Goal: Information Seeking & Learning: Learn about a topic

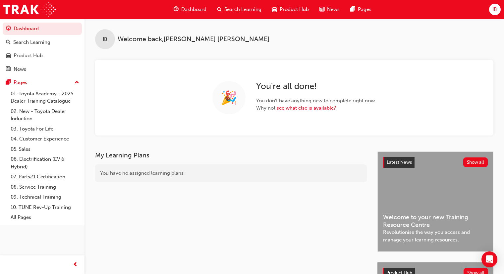
click at [239, 8] on span "Search Learning" at bounding box center [242, 10] width 37 height 8
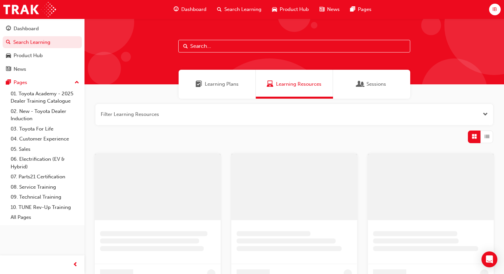
click at [204, 47] on input "text" at bounding box center [294, 46] width 232 height 13
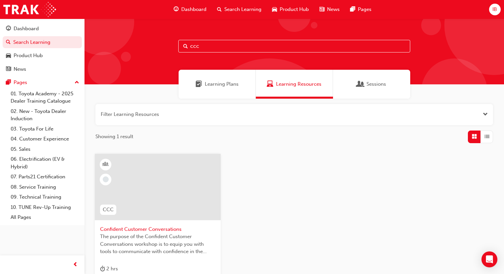
type input "ccc"
click at [149, 229] on span "Confident Customer Conversations" at bounding box center [157, 229] width 115 height 8
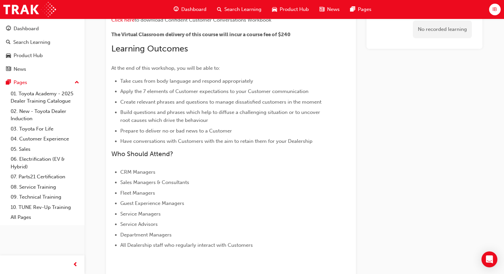
scroll to position [118, 0]
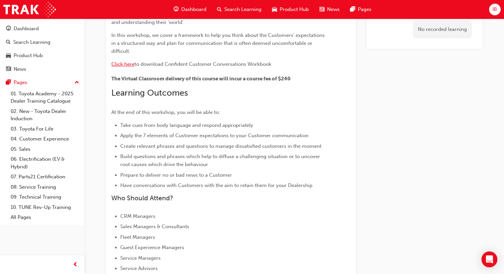
click at [122, 64] on span "Click here" at bounding box center [122, 64] width 23 height 6
